Goal: Information Seeking & Learning: Learn about a topic

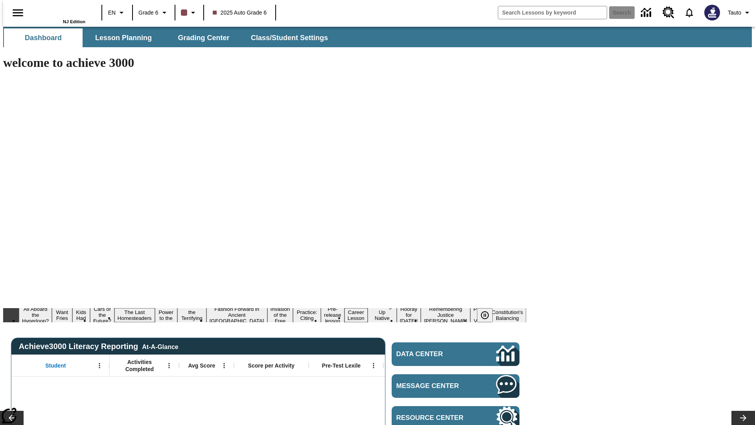
type input "-1"
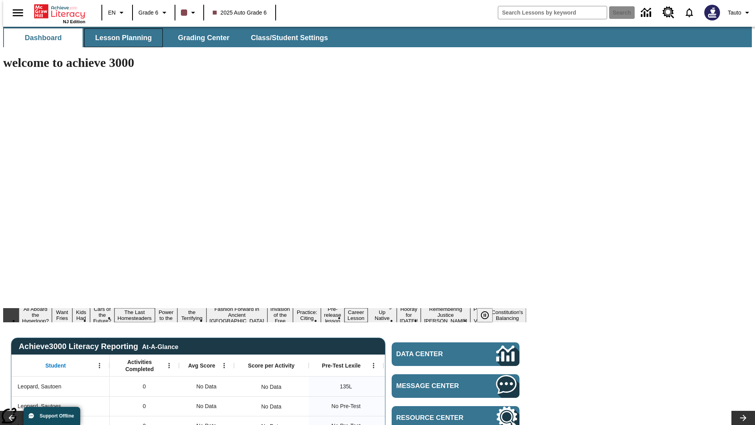
click at [120, 38] on span "Lesson Planning" at bounding box center [123, 37] width 57 height 9
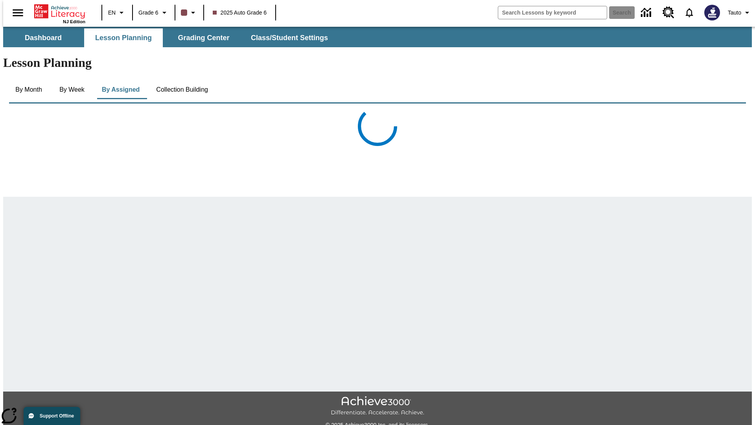
click at [181, 80] on button "Collection Building" at bounding box center [182, 89] width 65 height 19
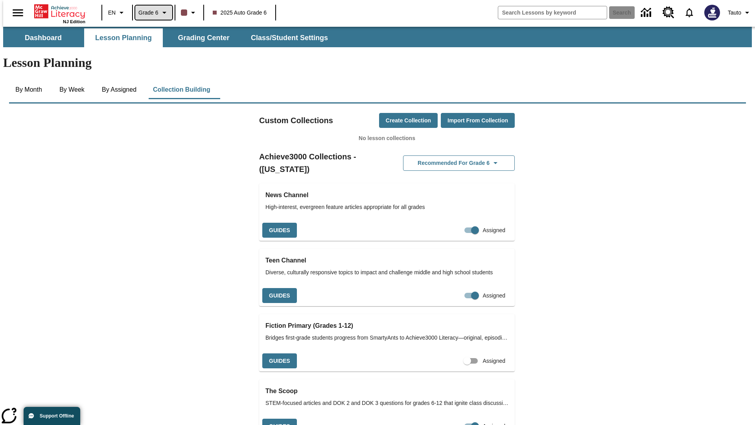
click at [151, 13] on span "Grade 6" at bounding box center [148, 13] width 20 height 8
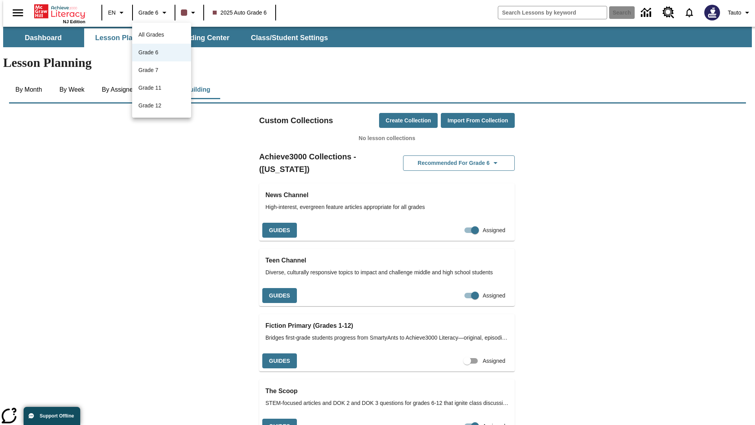
click at [162, 35] on span "All Grades" at bounding box center [151, 34] width 26 height 6
